Goal: Task Accomplishment & Management: Complete application form

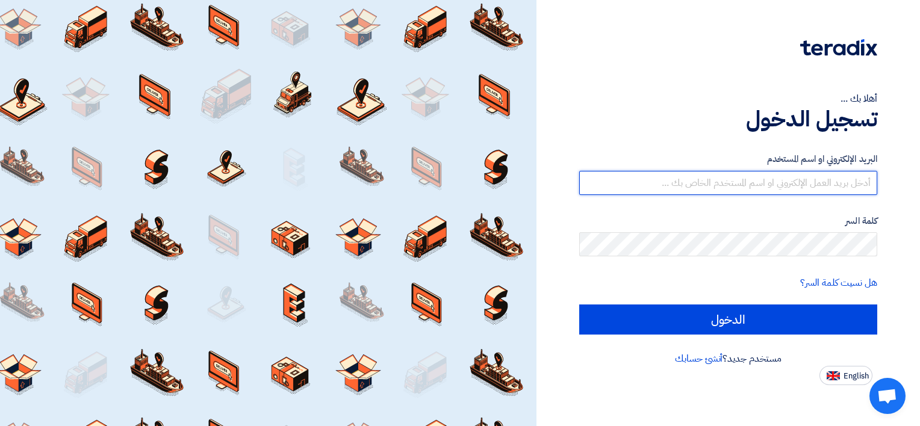
click at [799, 176] on input "text" at bounding box center [728, 183] width 298 height 24
type input "[EMAIL_ADDRESS][DOMAIN_NAME]"
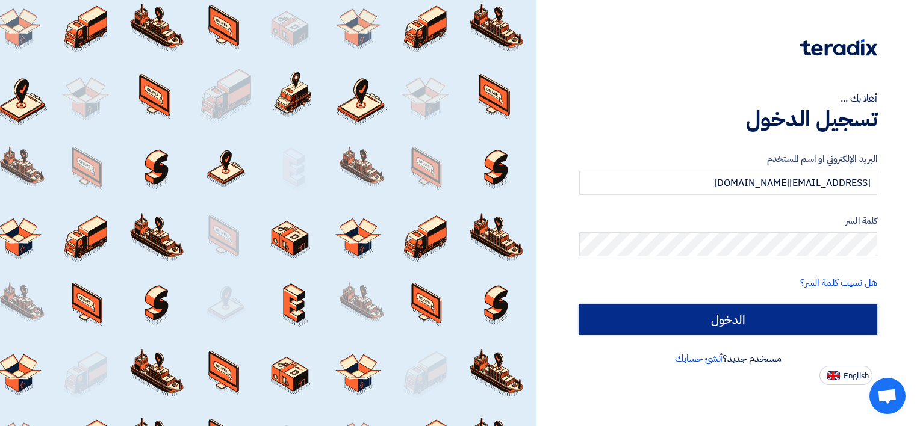
click at [765, 331] on input "الدخول" at bounding box center [728, 320] width 298 height 30
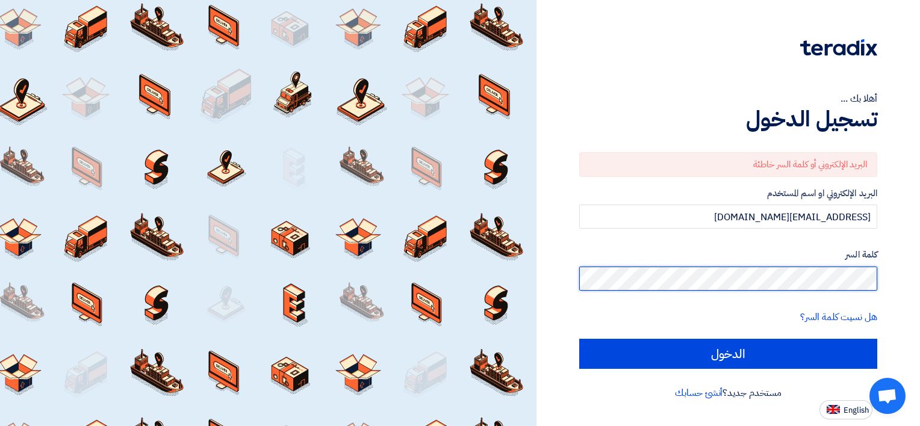
click at [915, 279] on div "أهلا بك ... تسجيل الدخول البريد الإلكتروني أو كلمة السر خاطئة البريد الإلكتروني…" at bounding box center [727, 213] width 383 height 426
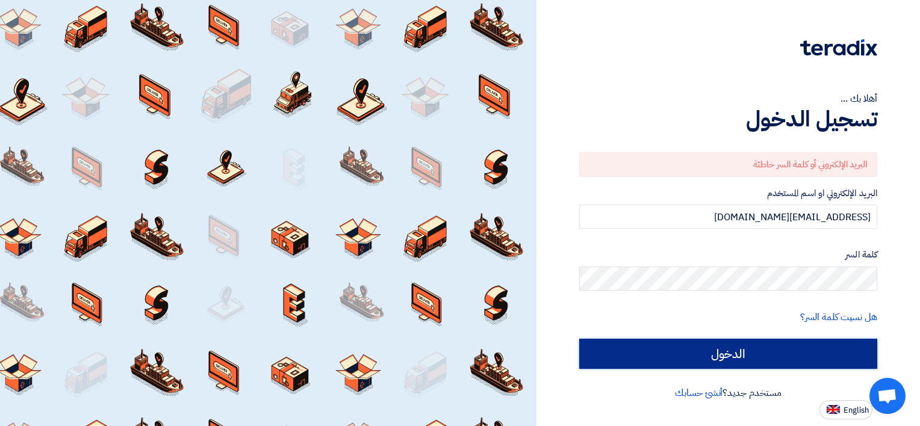
click at [816, 359] on input "الدخول" at bounding box center [728, 354] width 298 height 30
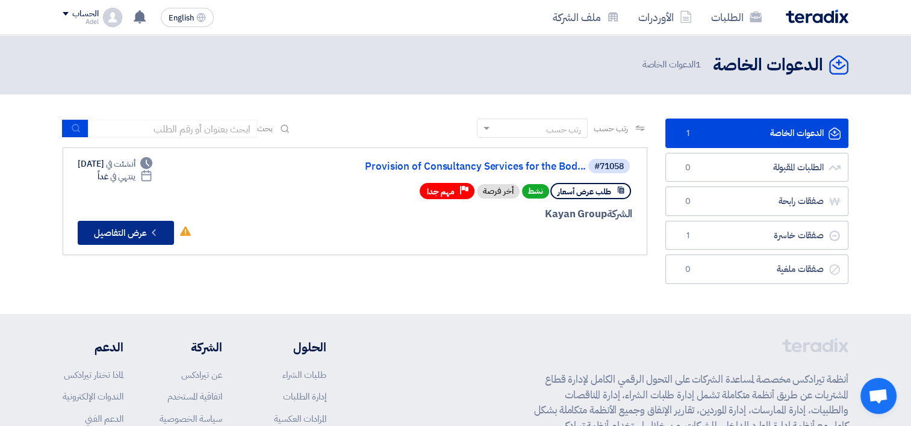
click at [128, 231] on button "Check details عرض التفاصيل" at bounding box center [126, 233] width 96 height 24
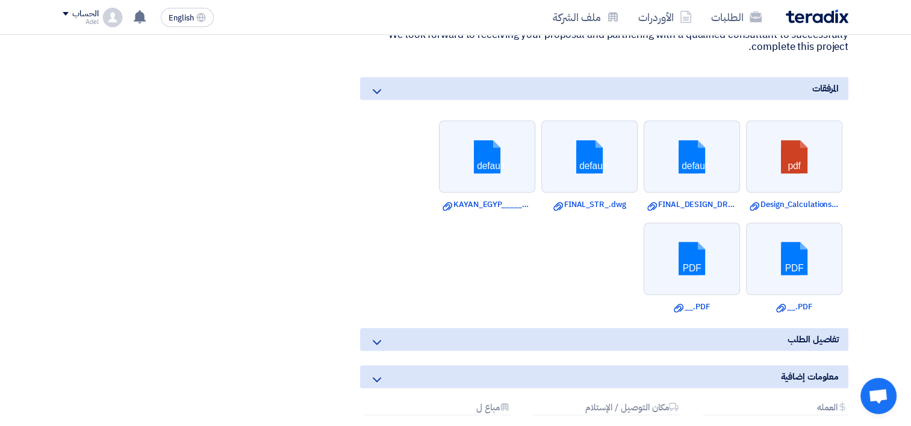
scroll to position [963, 0]
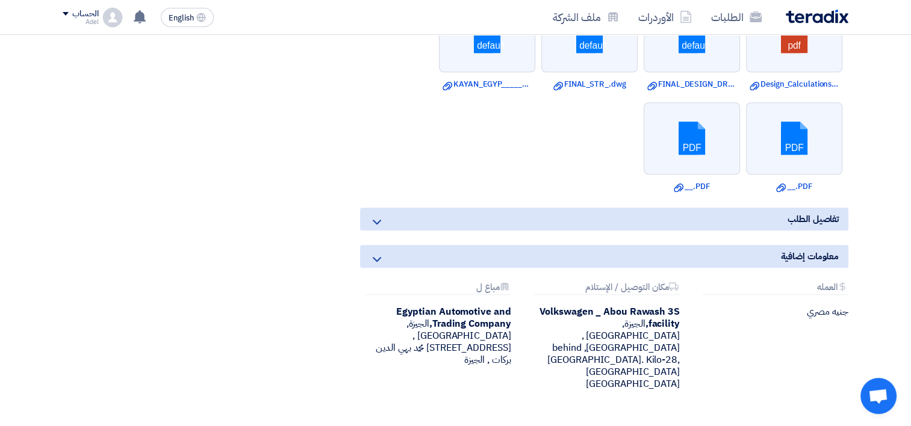
click at [376, 215] on icon at bounding box center [377, 222] width 14 height 14
click at [379, 215] on icon at bounding box center [377, 222] width 14 height 14
click at [378, 258] on icon at bounding box center [377, 259] width 14 height 14
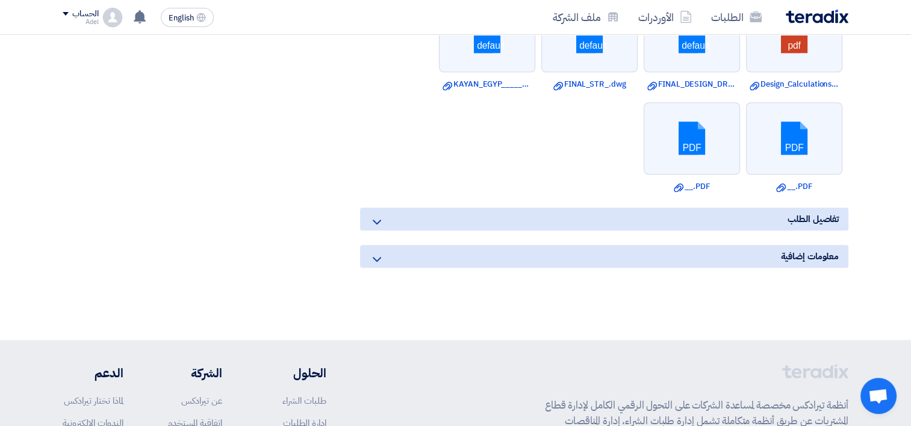
click at [378, 257] on use at bounding box center [377, 259] width 8 height 5
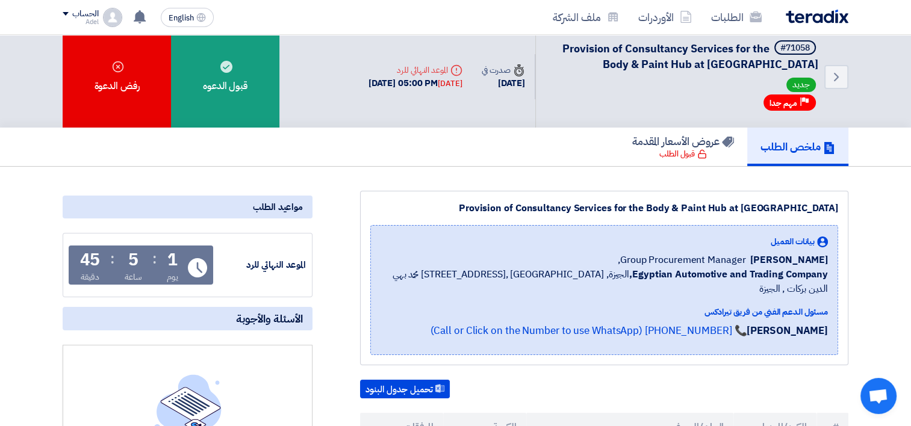
scroll to position [0, 0]
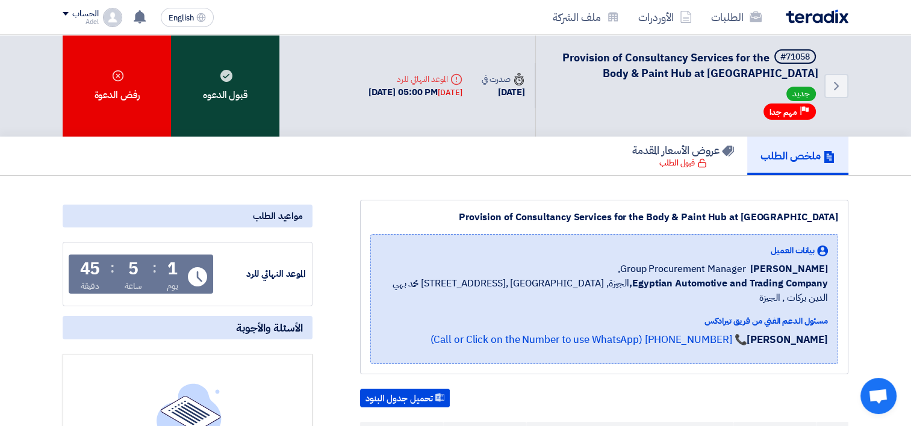
click at [249, 87] on div "قبول الدعوه" at bounding box center [225, 86] width 108 height 102
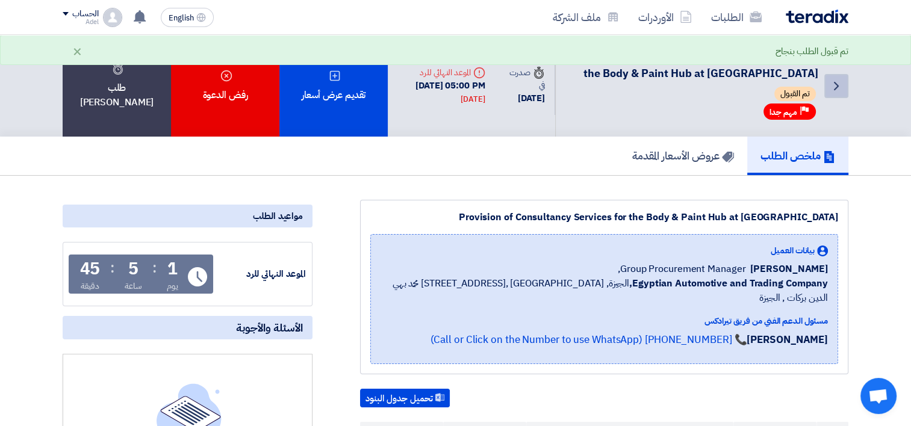
click at [835, 90] on use at bounding box center [836, 86] width 5 height 8
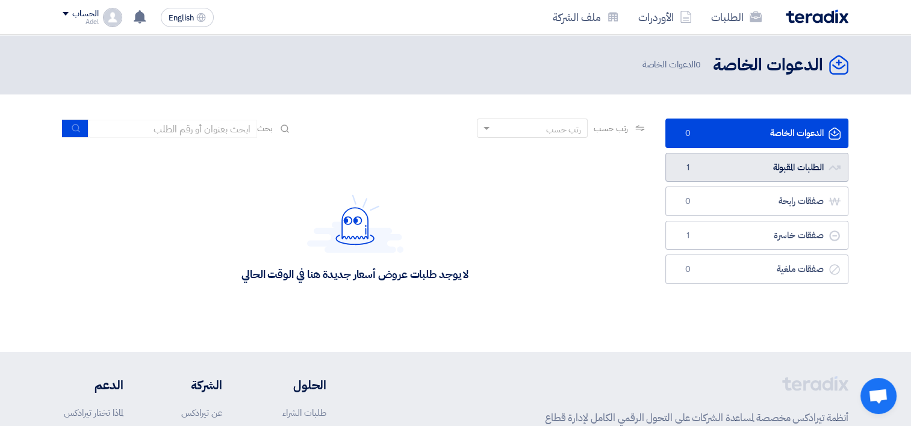
click at [793, 172] on link "الطلبات المقبولة الطلبات المقبولة 1" at bounding box center [756, 167] width 183 height 29
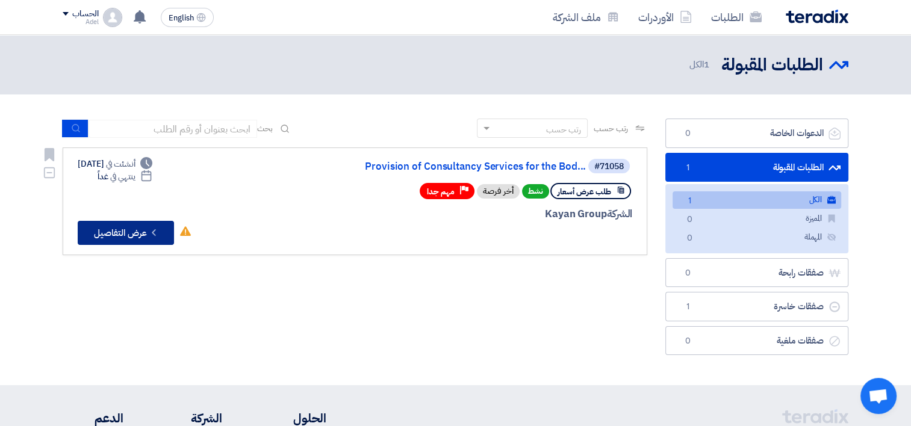
click at [152, 235] on icon "Check details" at bounding box center [153, 232] width 11 height 11
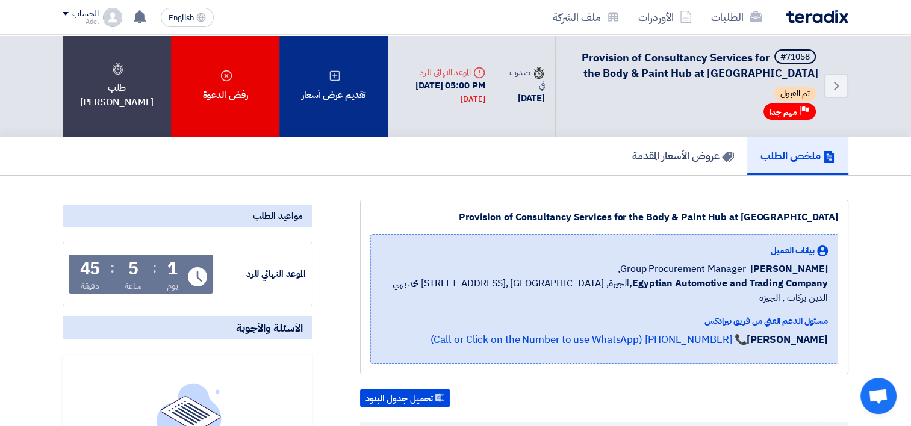
click at [339, 101] on div "تقديم عرض أسعار" at bounding box center [333, 86] width 108 height 102
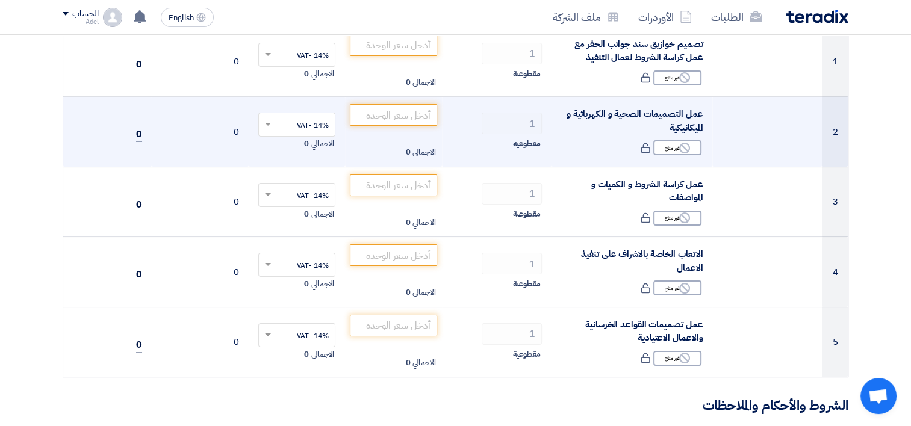
scroll to position [199, 0]
